Goal: Information Seeking & Learning: Understand process/instructions

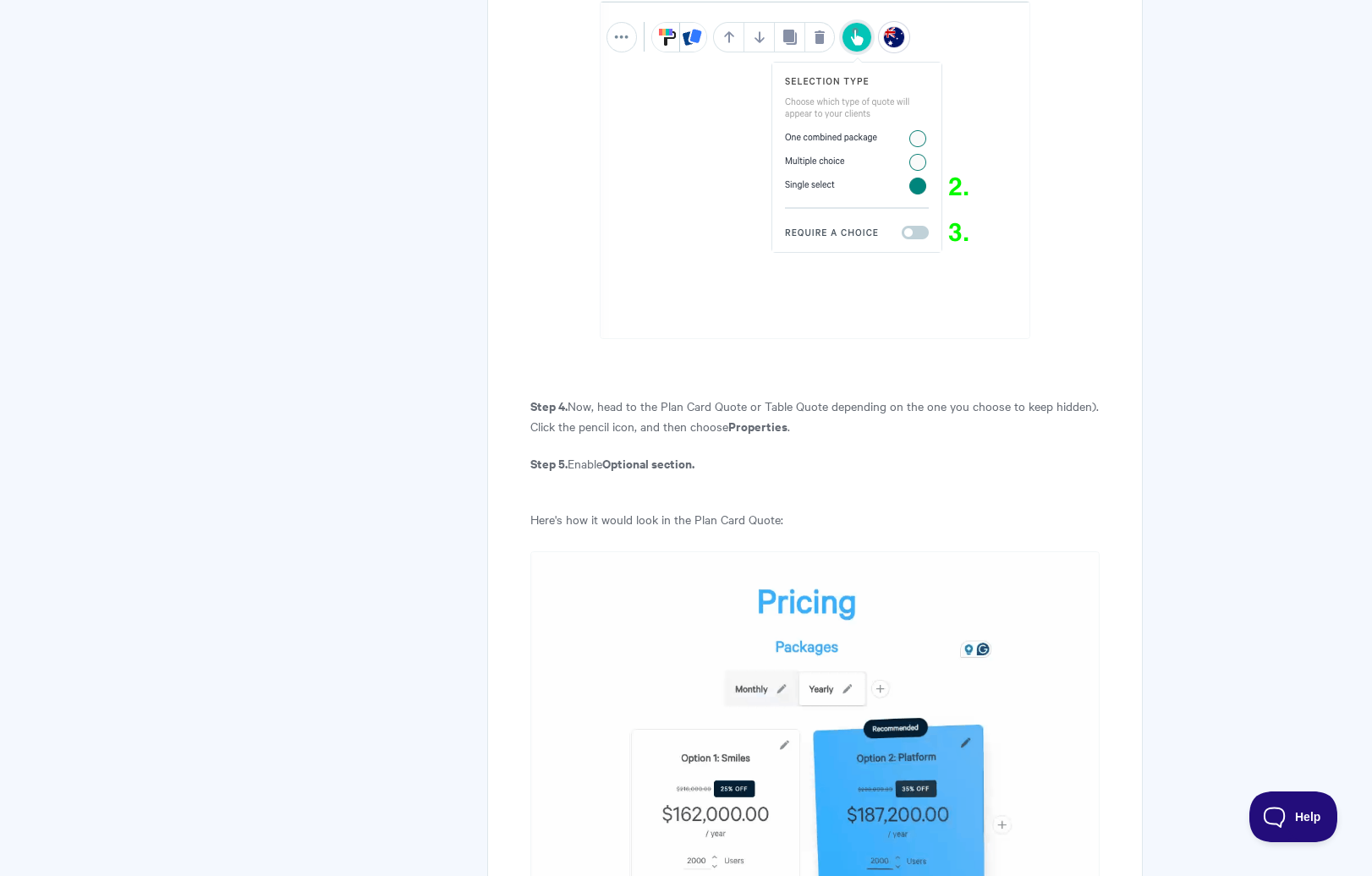
scroll to position [12421, 0]
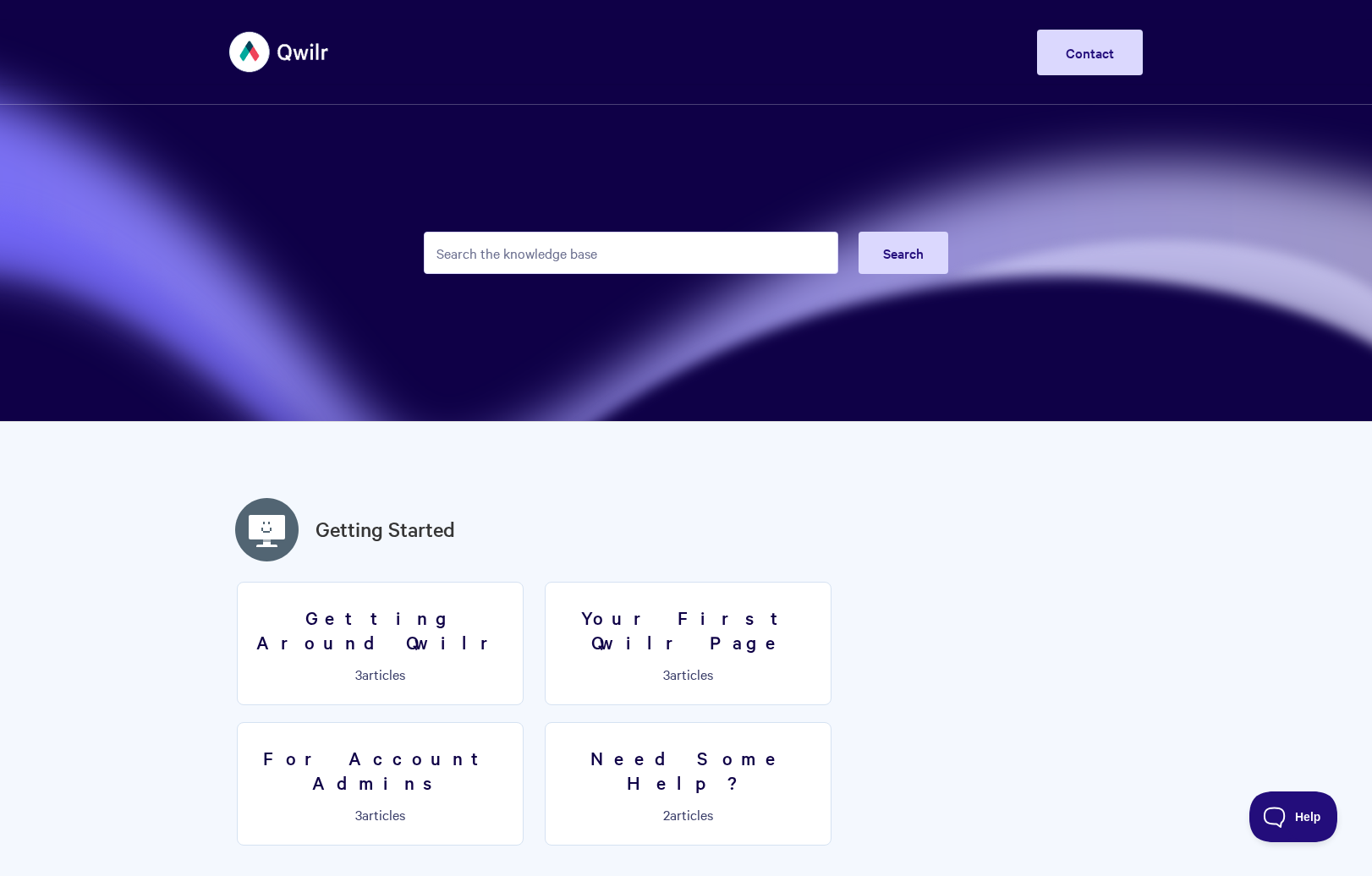
click at [533, 259] on input "Search the knowledge base" at bounding box center [630, 252] width 414 height 43
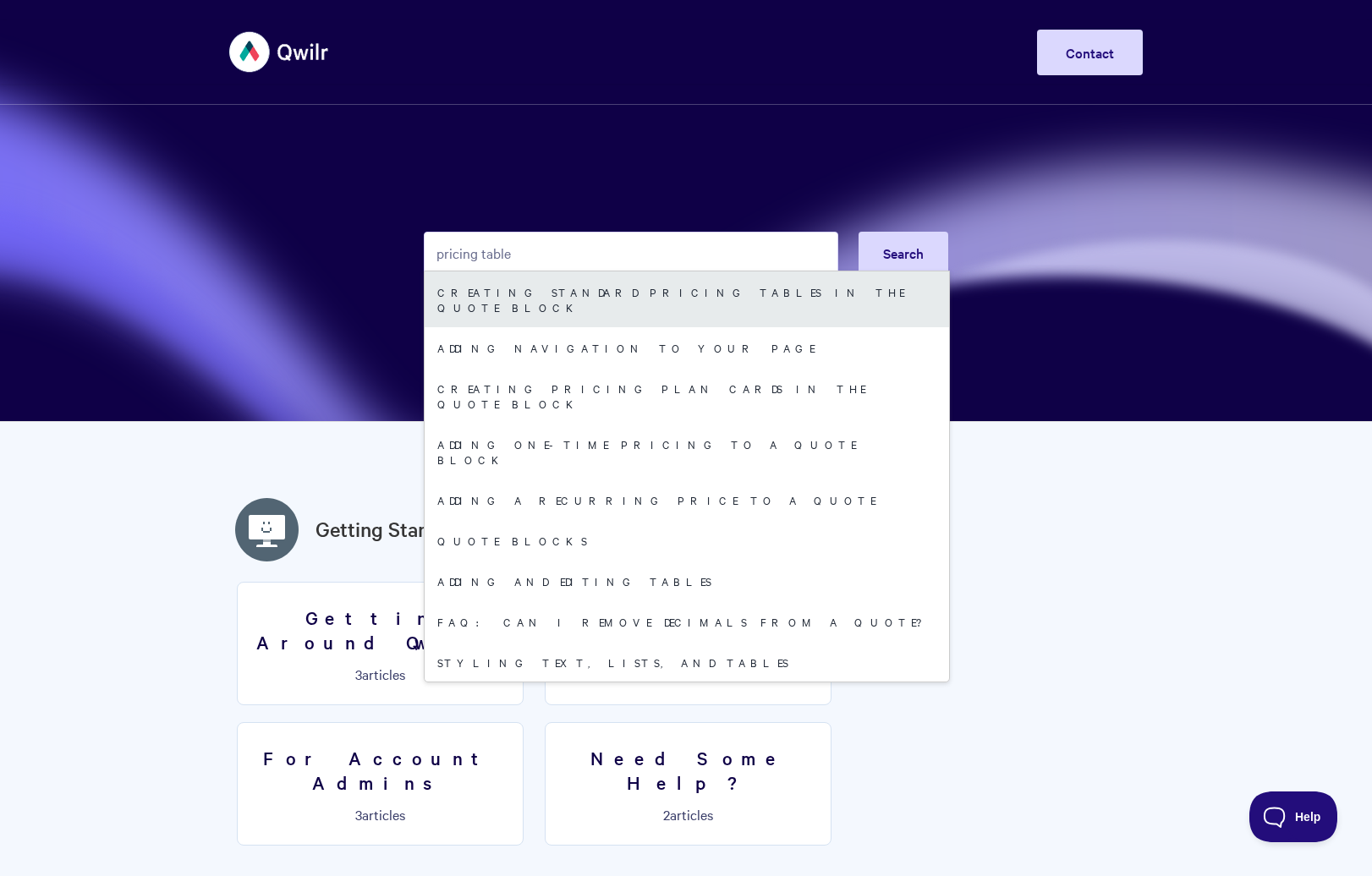
type input "pricing table"
click at [655, 299] on link "Creating standard pricing tables in the Quote Block" at bounding box center [686, 299] width 524 height 55
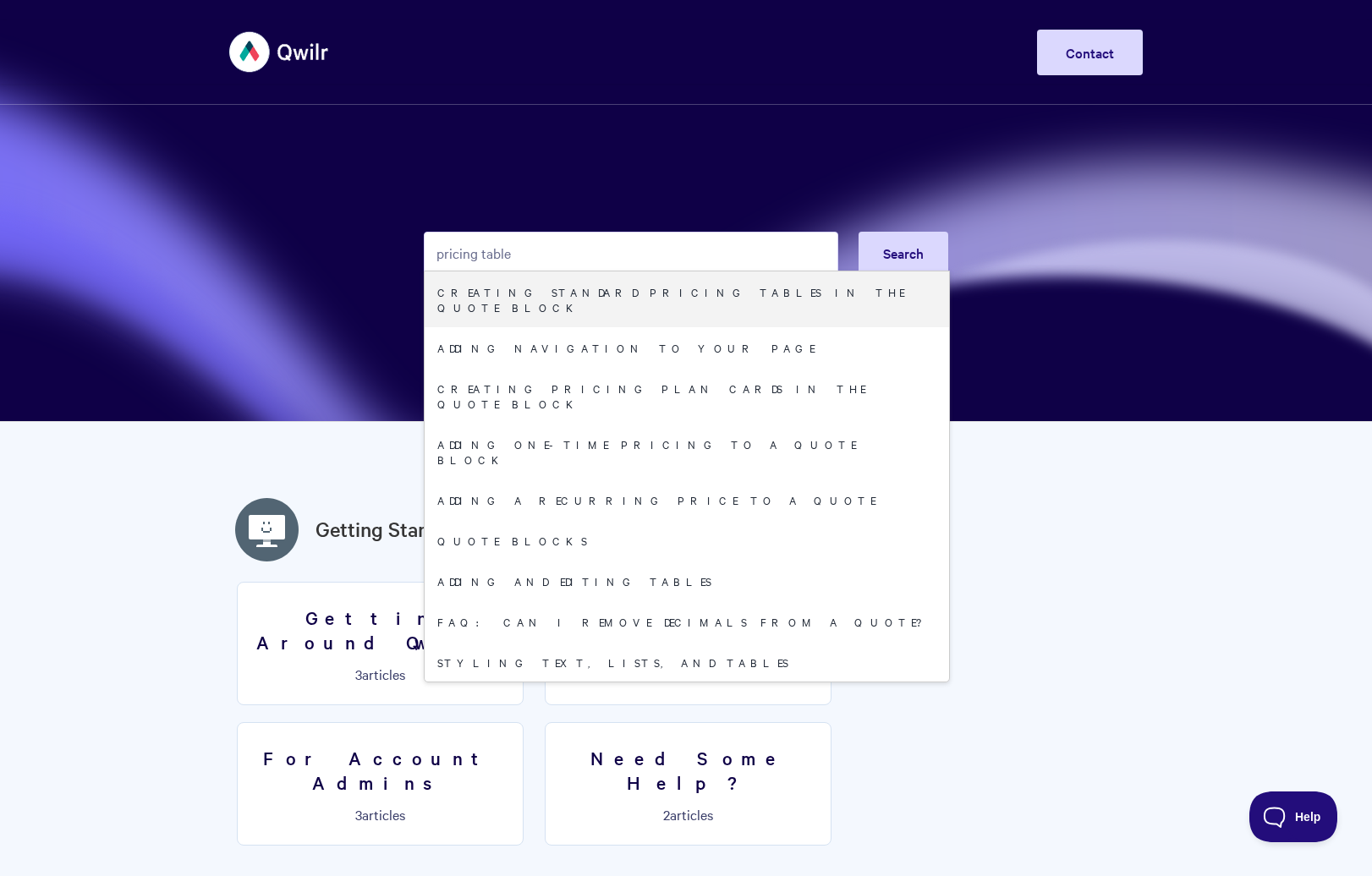
click at [593, 249] on input "pricing table" at bounding box center [630, 252] width 414 height 43
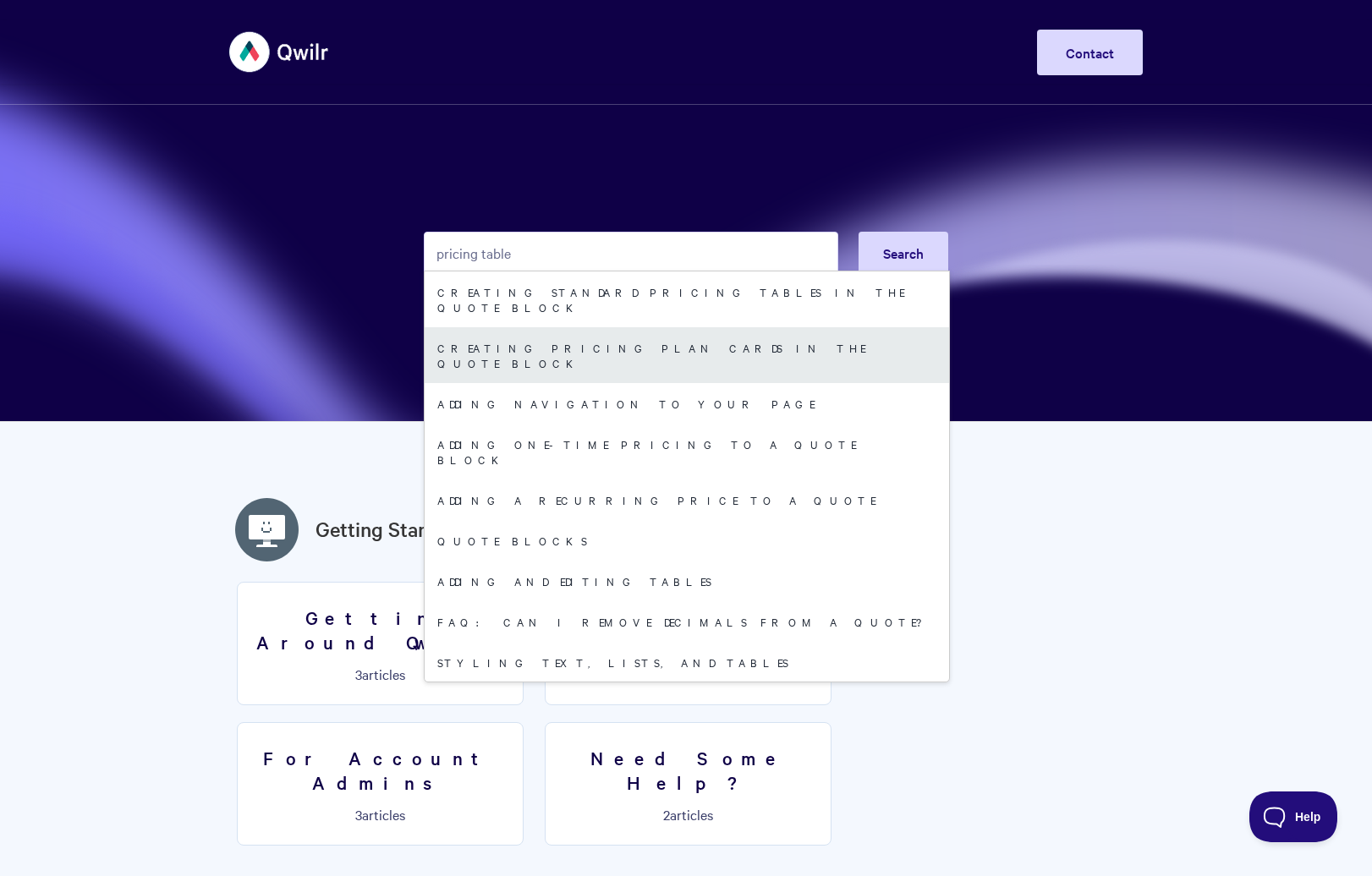
click at [555, 334] on link "Creating pricing plan cards in the Quote Block" at bounding box center [686, 355] width 524 height 55
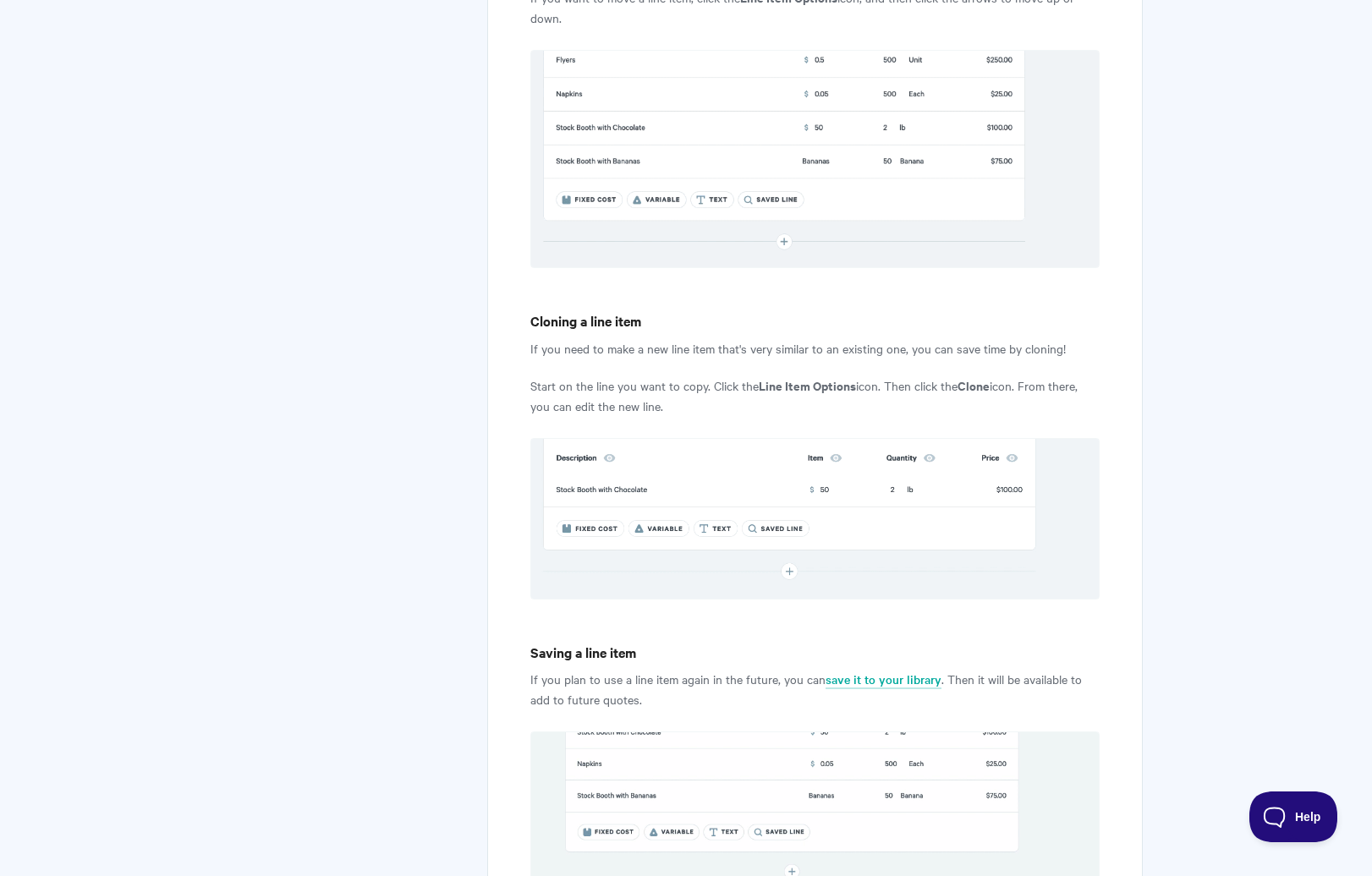
scroll to position [2798, 0]
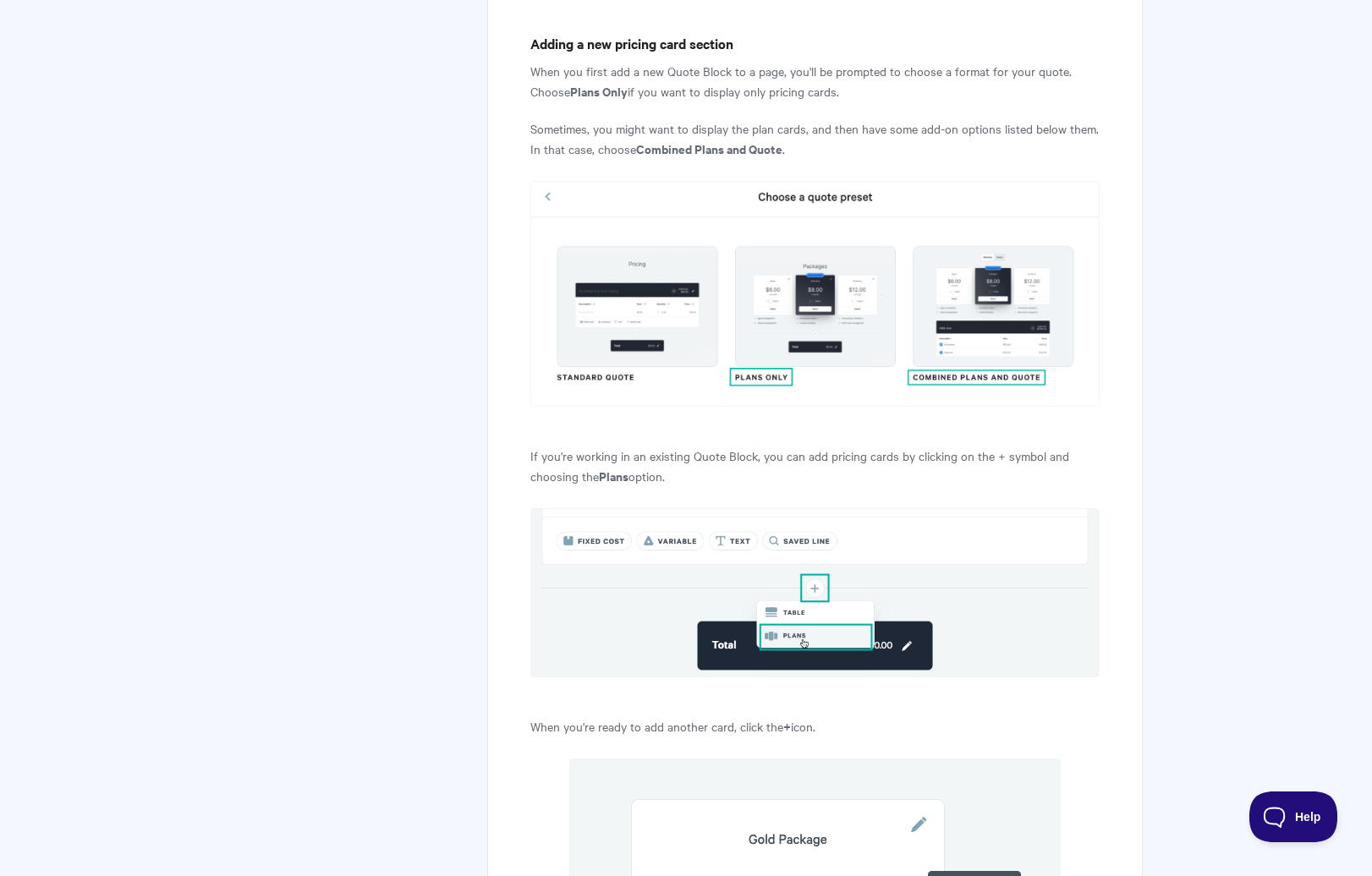
scroll to position [796, 0]
click at [960, 387] on img at bounding box center [814, 295] width 569 height 225
click at [966, 382] on img at bounding box center [814, 295] width 569 height 225
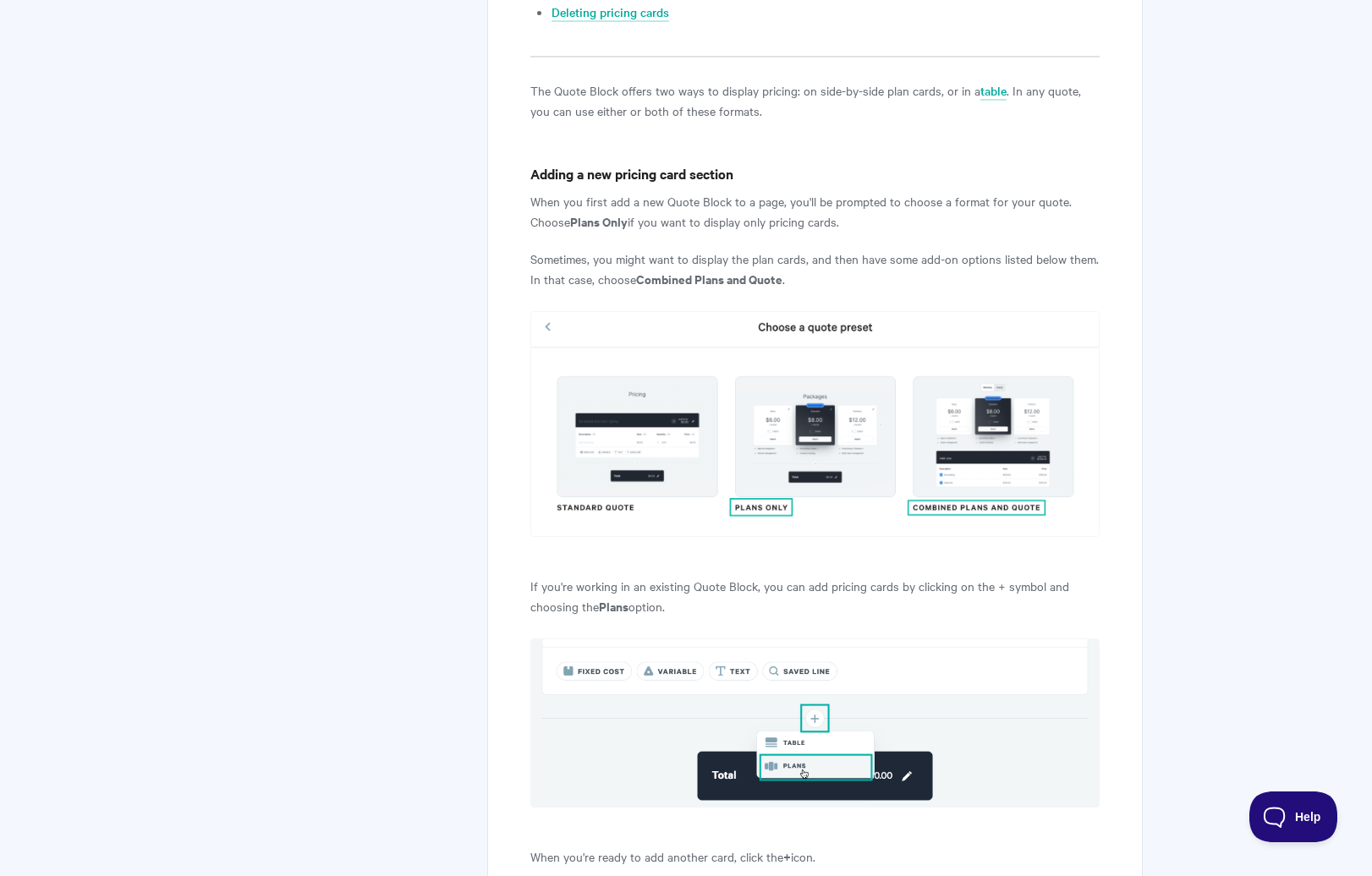
scroll to position [667, 0]
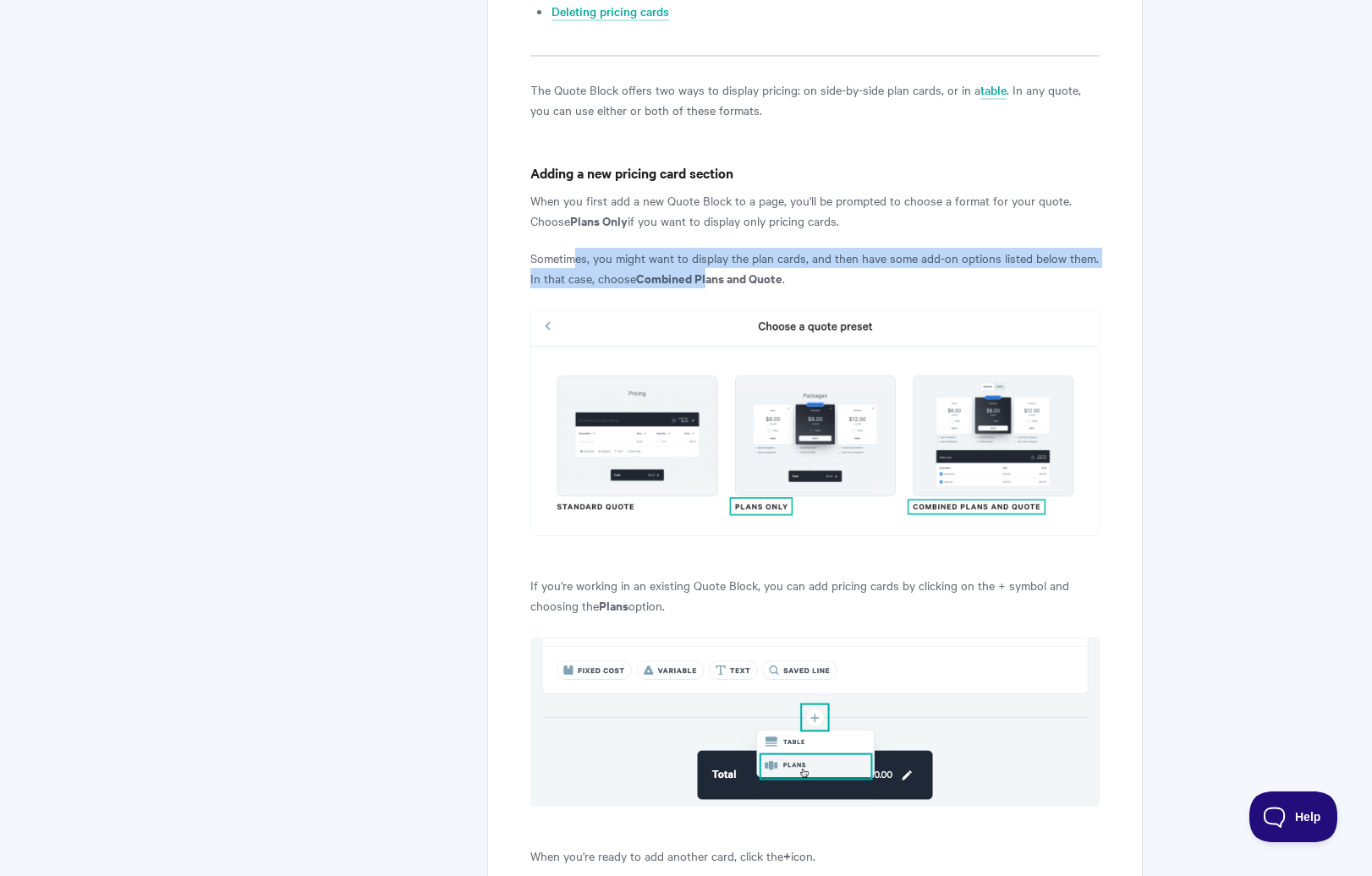
drag, startPoint x: 574, startPoint y: 260, endPoint x: 707, endPoint y: 274, distance: 133.7
click at [707, 274] on p "Sometimes, you might want to display the plan cards, and then have some add-on …" at bounding box center [814, 268] width 569 height 41
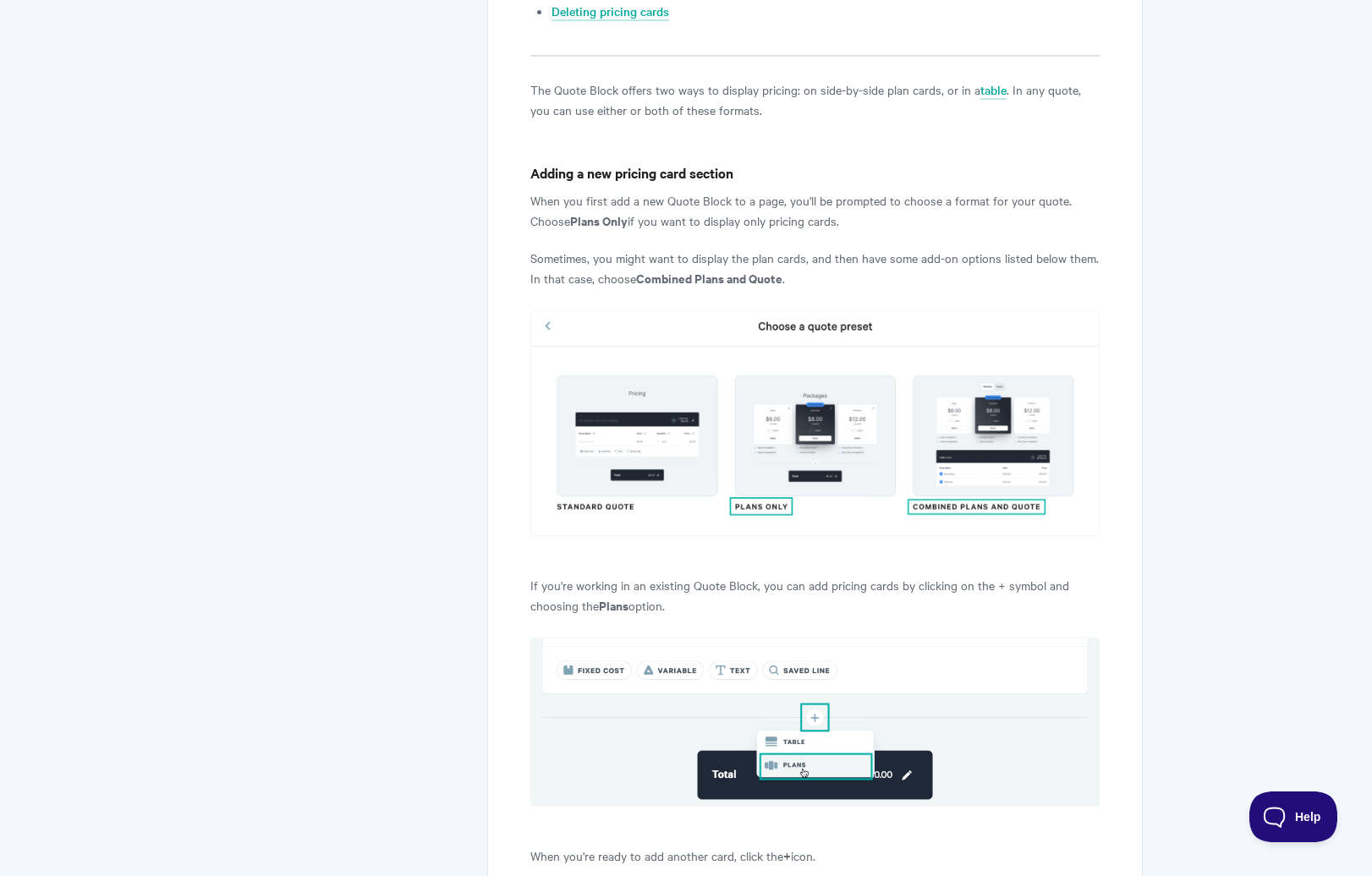
click at [801, 269] on p "Sometimes, you might want to display the plan cards, and then have some add-on …" at bounding box center [814, 268] width 569 height 41
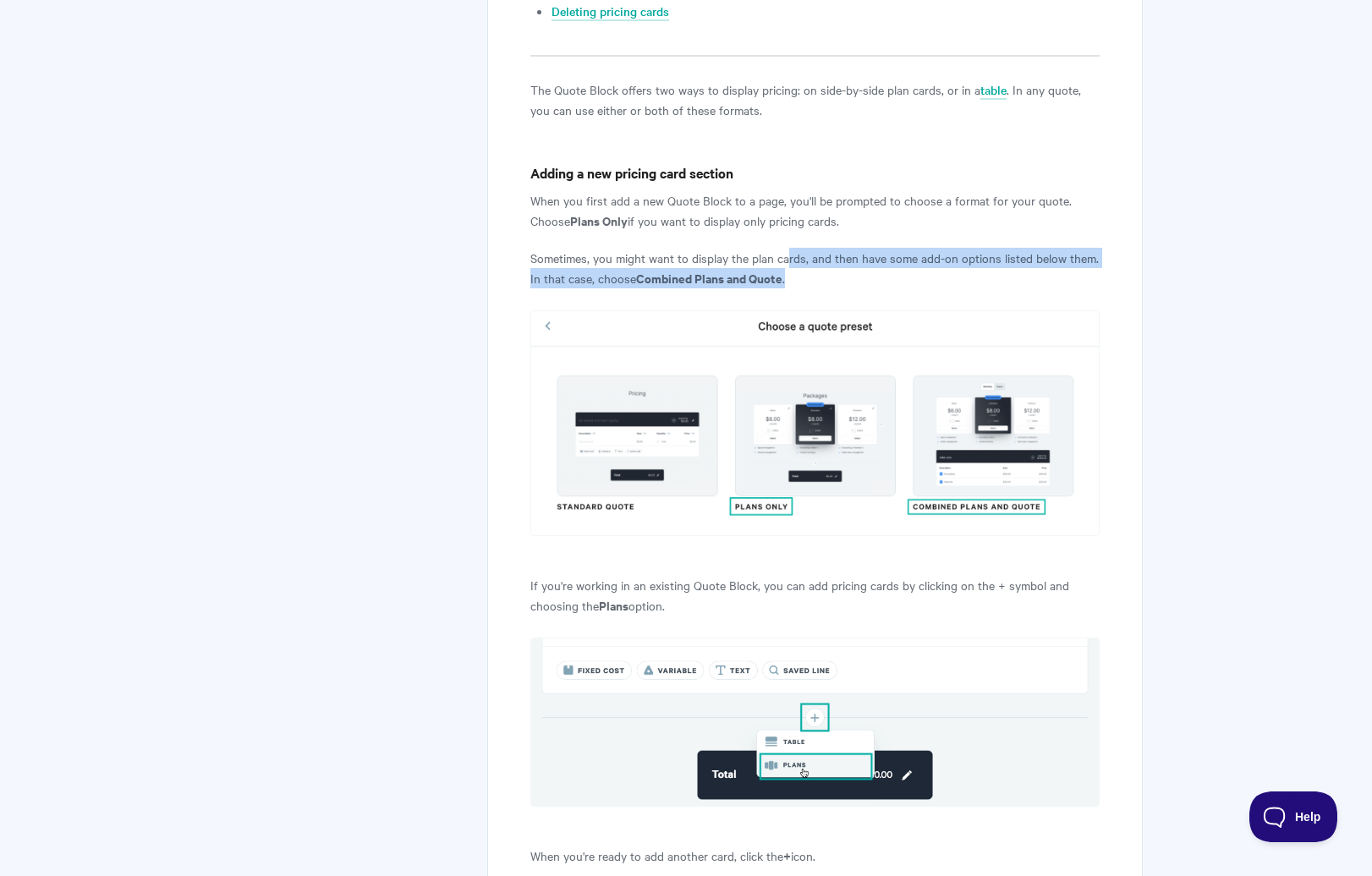
drag, startPoint x: 791, startPoint y: 267, endPoint x: 785, endPoint y: 253, distance: 15.2
click at [785, 253] on p "Sometimes, you might want to display the plan cards, and then have some add-on …" at bounding box center [814, 268] width 569 height 41
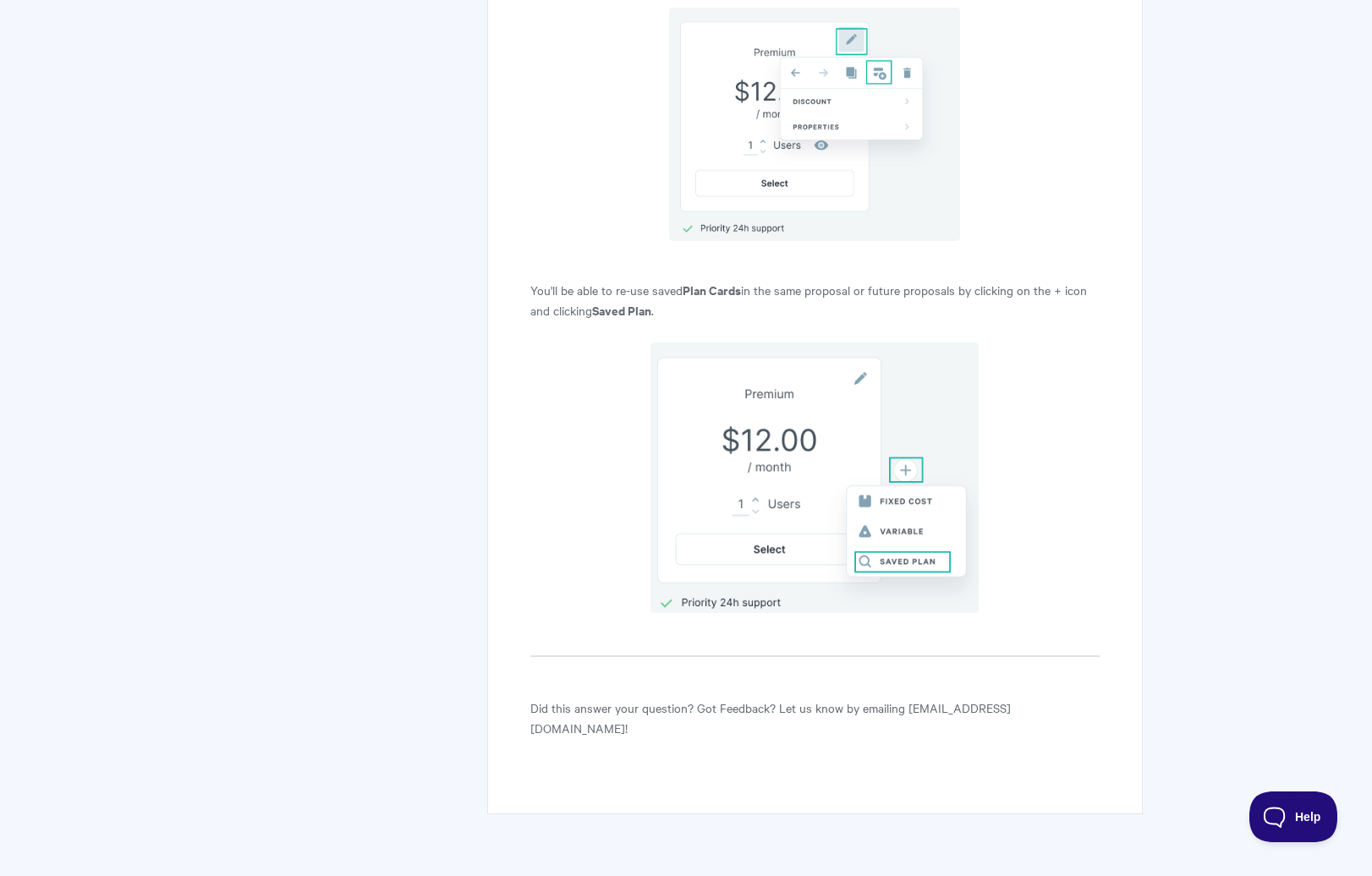
scroll to position [10047, 0]
